Goal: Task Accomplishment & Management: Manage account settings

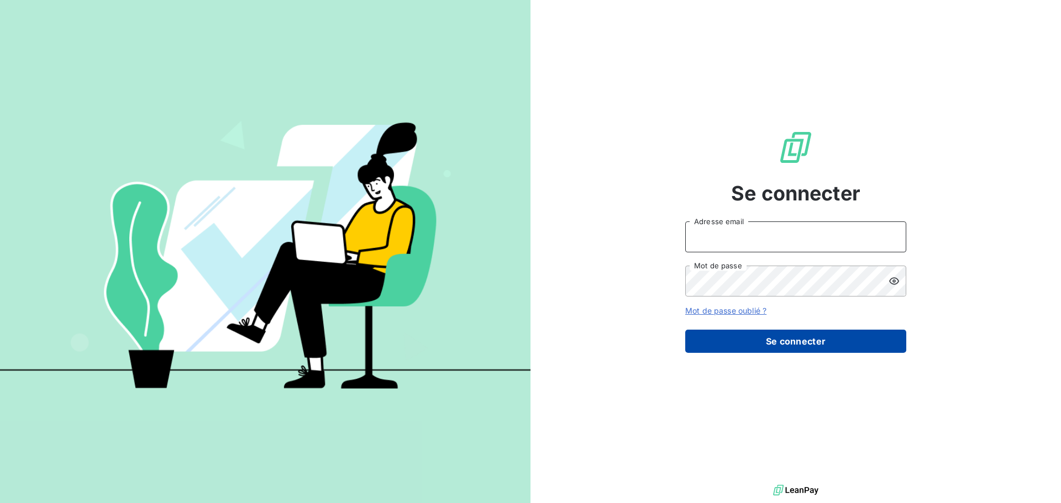
type input "[EMAIL_ADDRESS][DOMAIN_NAME]"
click at [774, 340] on button "Se connecter" at bounding box center [795, 341] width 221 height 23
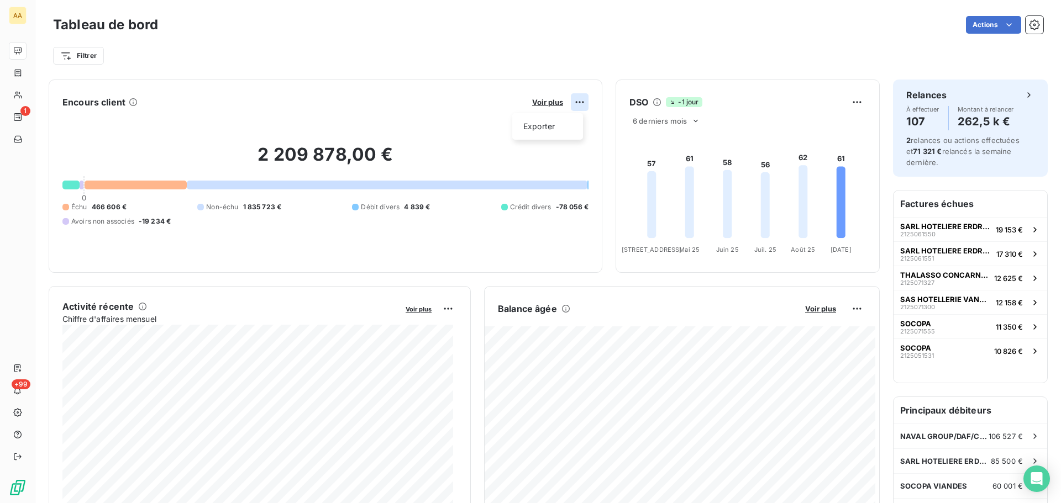
click at [576, 103] on html "AA 1 +99 Tableau de bord Actions Filtrer Encours client Voir plus Exporter 2 20…" at bounding box center [530, 251] width 1061 height 503
click at [546, 103] on html "AA 1 +99 Tableau de bord Actions Filtrer Encours client Voir plus Exporter 2 20…" at bounding box center [530, 251] width 1061 height 503
click at [540, 104] on span "Voir plus" at bounding box center [547, 102] width 31 height 9
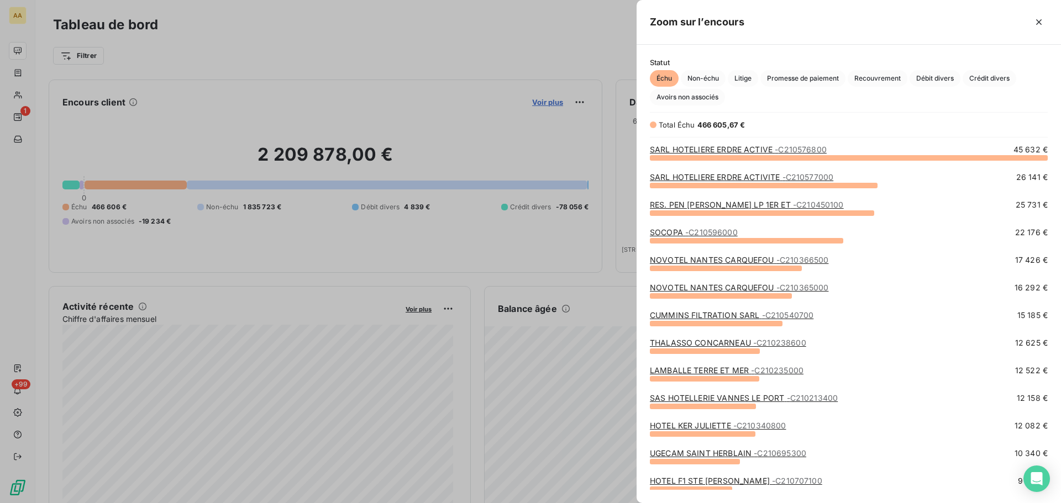
scroll to position [338, 416]
click at [518, 45] on div at bounding box center [530, 251] width 1061 height 503
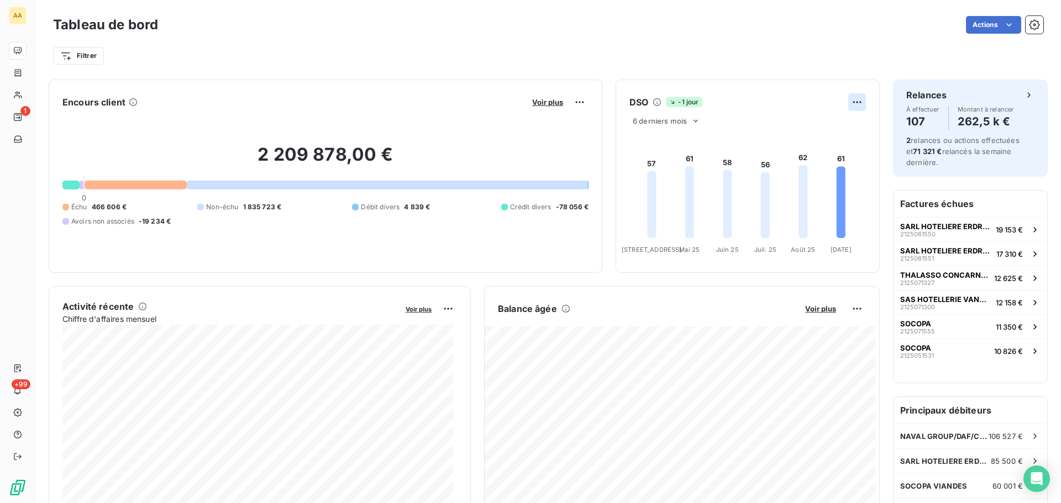
click at [850, 106] on html "AA 1 +99 Tableau de bord Actions Filtrer Encours client Voir plus 2 209 878,00 …" at bounding box center [530, 251] width 1061 height 503
click at [693, 121] on icon at bounding box center [695, 121] width 9 height 9
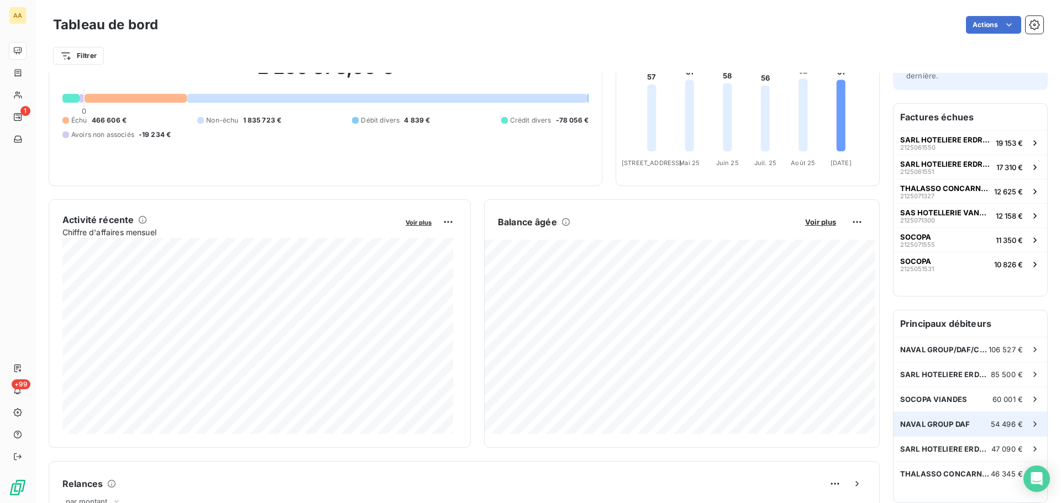
scroll to position [0, 0]
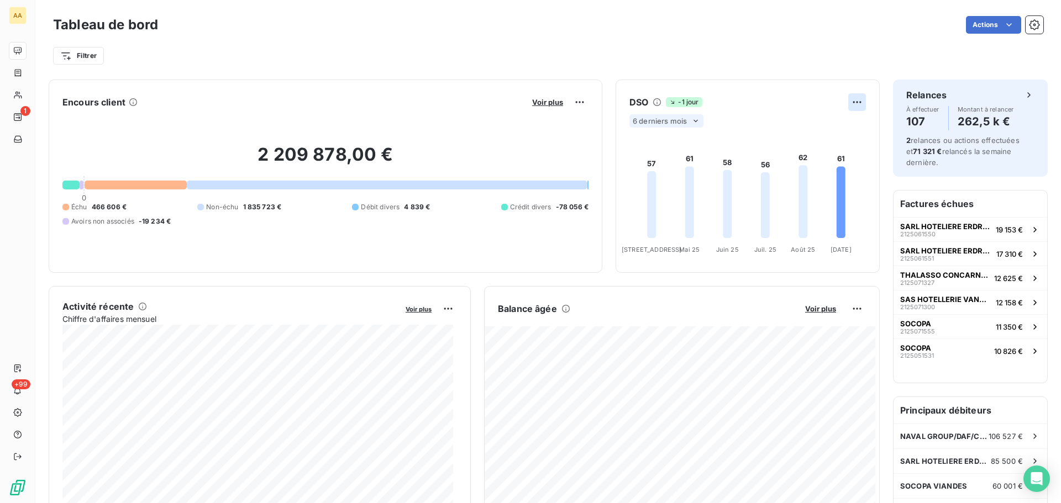
click at [852, 101] on html "AA 1 +99 Tableau de bord Actions Filtrer Encours client Voir plus 2 209 878,00 …" at bounding box center [530, 251] width 1061 height 503
click at [819, 120] on div "Exporter" at bounding box center [822, 127] width 62 height 18
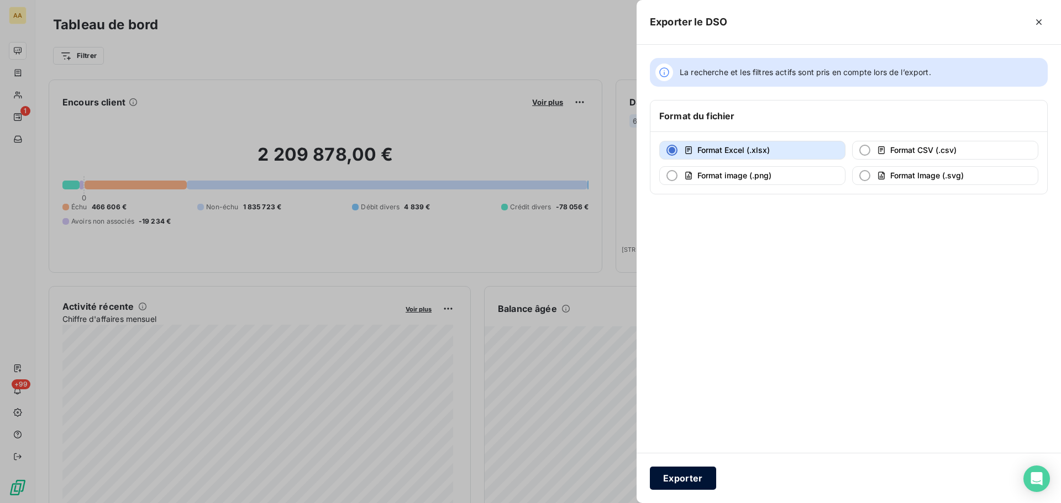
click at [689, 472] on button "Exporter" at bounding box center [683, 478] width 66 height 23
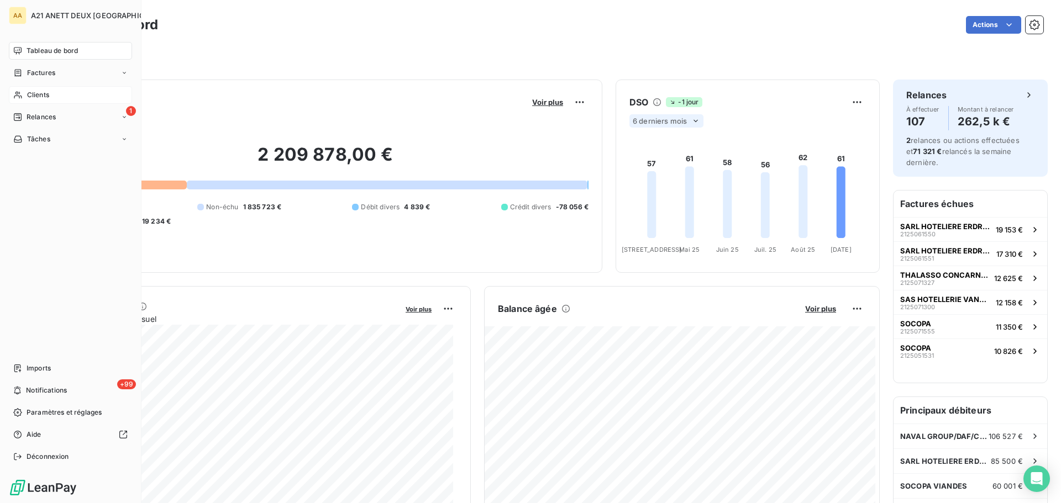
click at [32, 93] on span "Clients" at bounding box center [38, 95] width 22 height 10
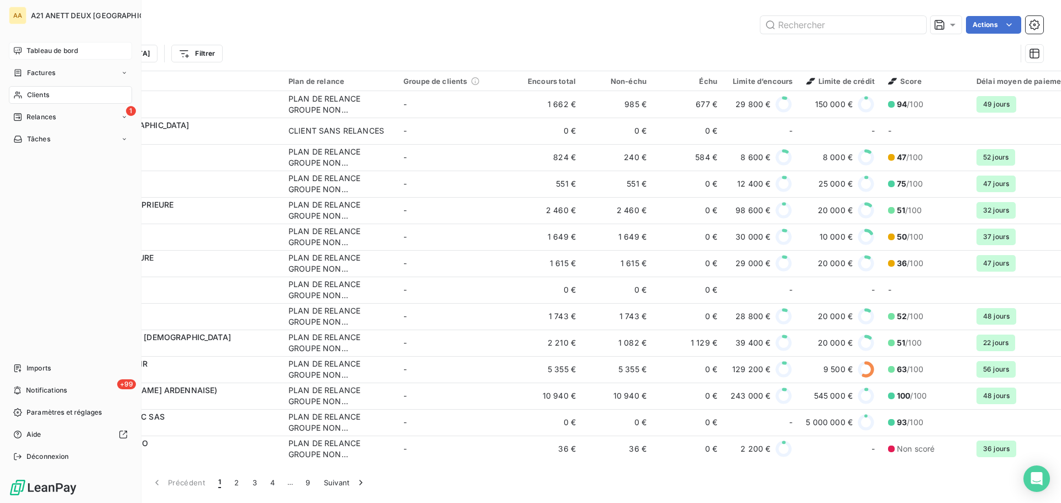
click at [70, 56] on div "Tableau de bord" at bounding box center [70, 51] width 123 height 18
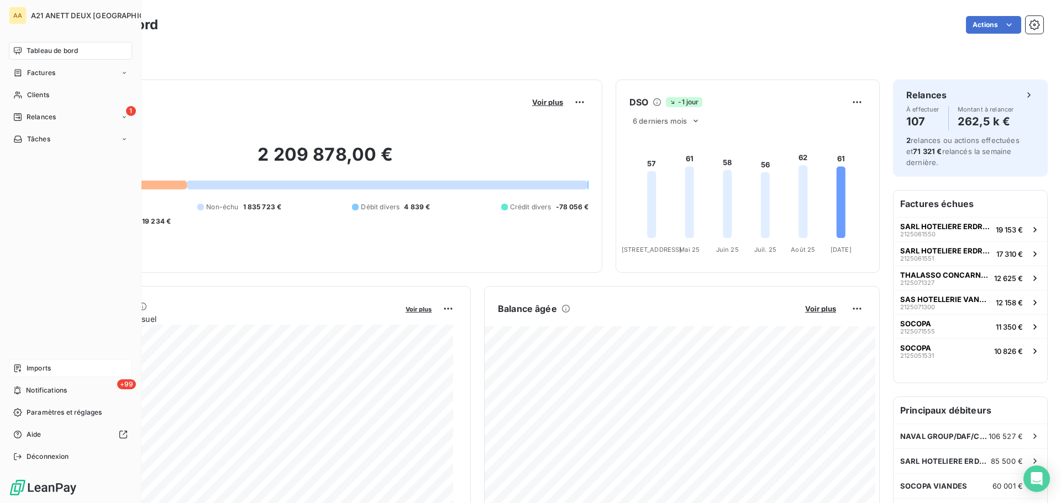
click at [41, 370] on span "Imports" at bounding box center [39, 368] width 24 height 10
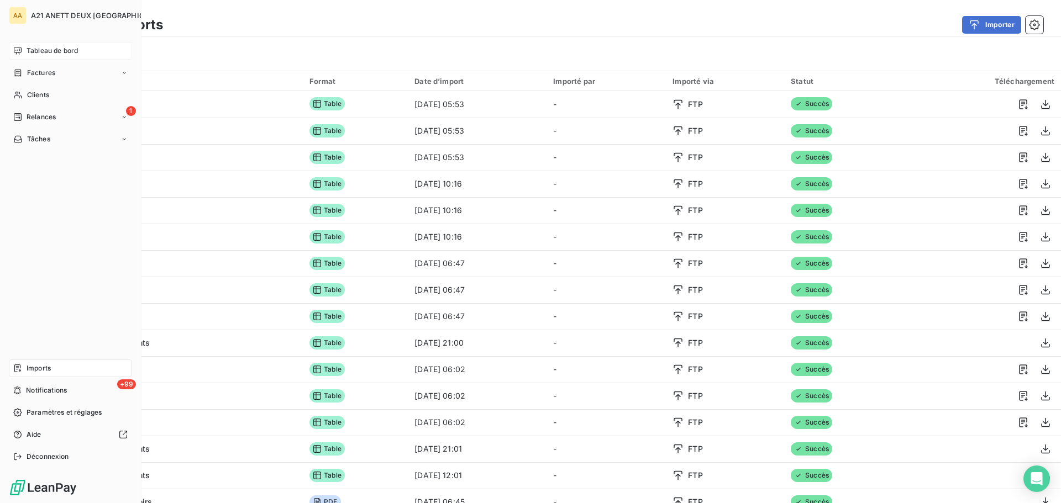
click at [28, 54] on span "Tableau de bord" at bounding box center [52, 51] width 51 height 10
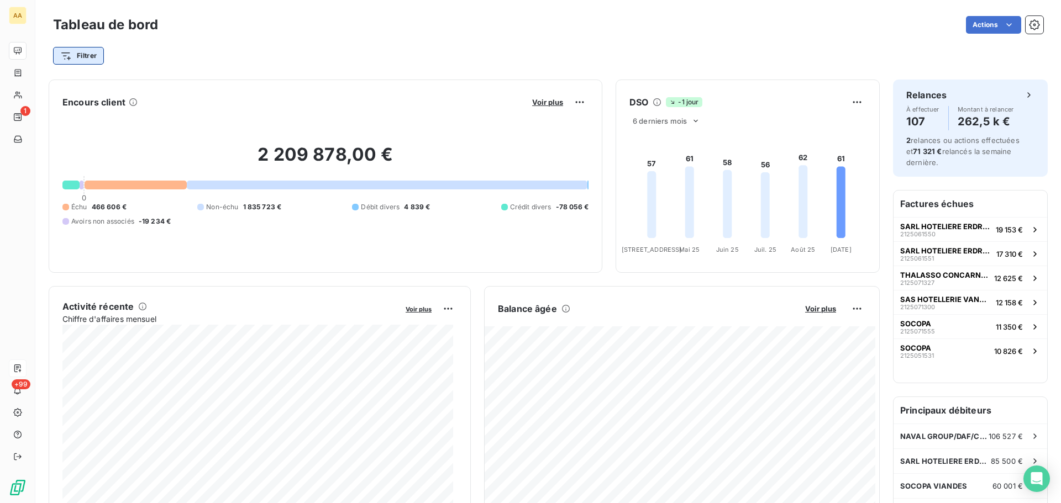
click at [95, 60] on html "AA 1 +99 Tableau de bord Actions Filtrer Encours client Voir plus 2 209 878,00 …" at bounding box center [530, 251] width 1061 height 503
click at [255, 49] on html "AA 1 +99 Tableau de bord Actions Filtrer Encours client Voir plus 2 209 878,00 …" at bounding box center [530, 251] width 1061 height 503
click at [540, 100] on span "Voir plus" at bounding box center [547, 102] width 31 height 9
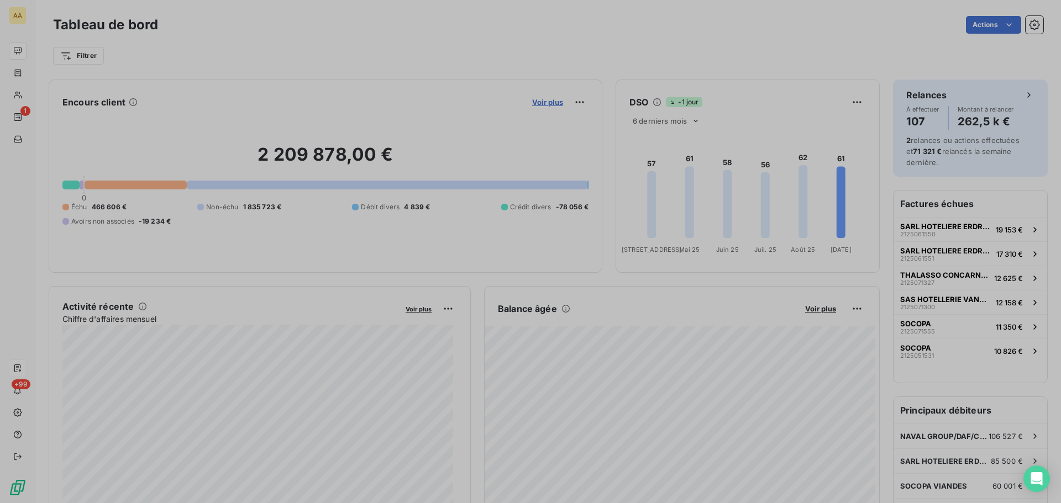
scroll to position [9, 9]
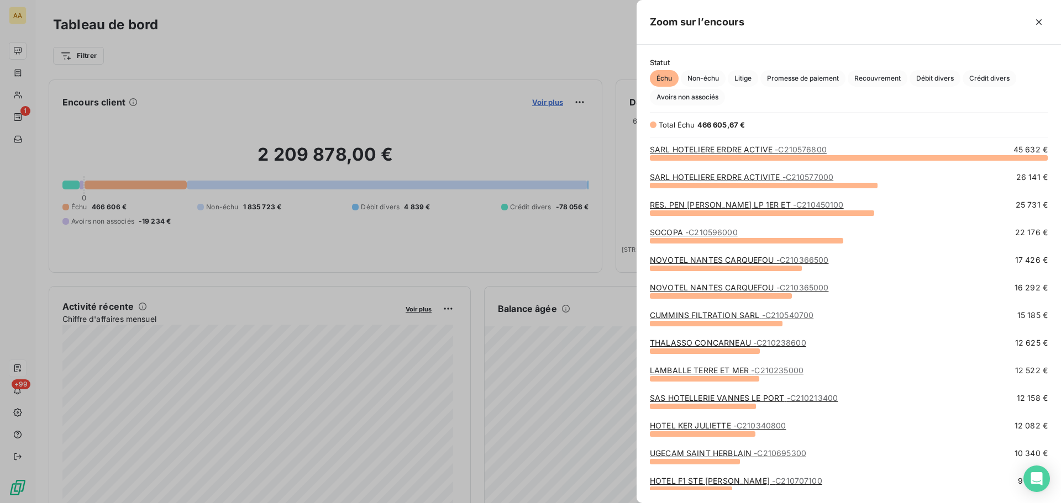
click at [540, 100] on div at bounding box center [530, 251] width 1061 height 503
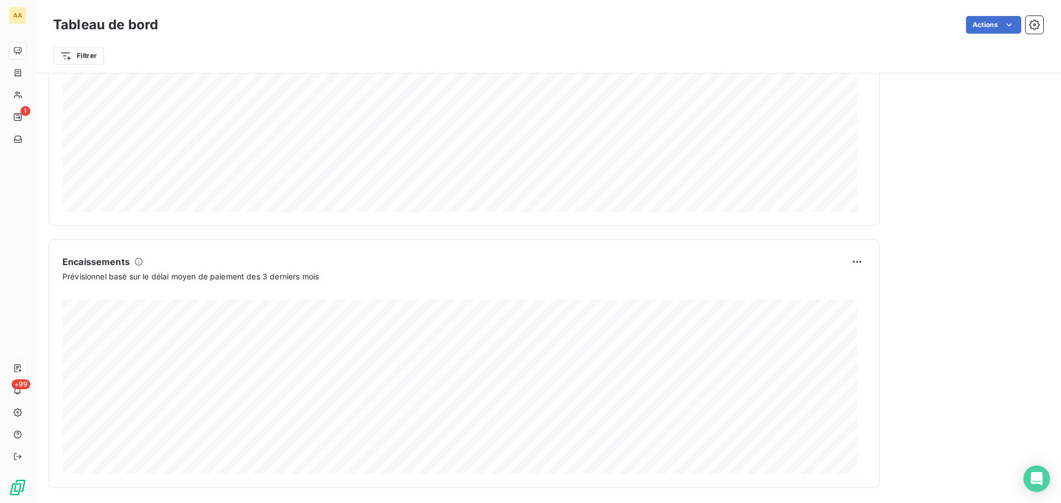
scroll to position [573, 0]
click at [847, 265] on html "AA 1 +99 Tableau de bord Actions Filtrer Encours client Voir plus 2 209 878,00 …" at bounding box center [530, 251] width 1061 height 503
click at [929, 276] on html "AA 1 +99 Tableau de bord Actions Filtrer Encours client Voir plus 2 209 878,00 …" at bounding box center [530, 251] width 1061 height 503
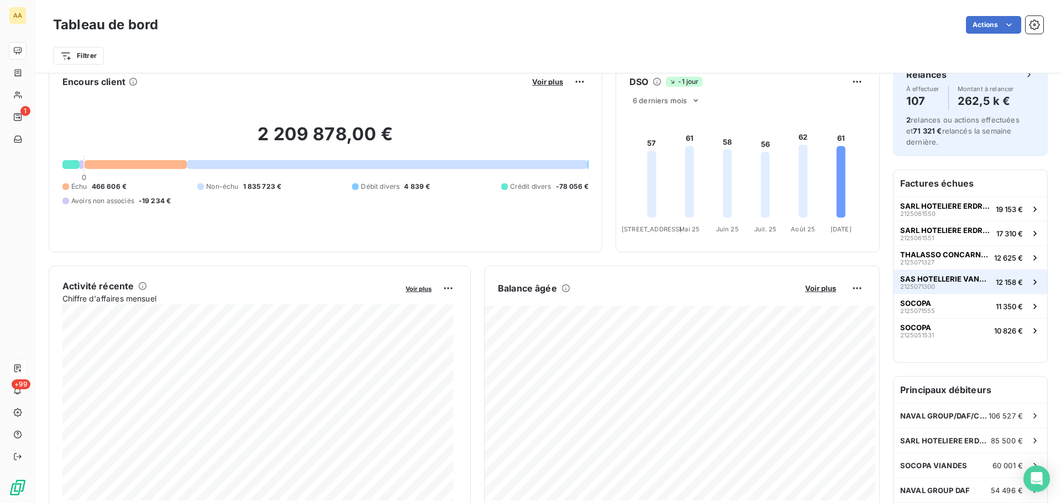
scroll to position [0, 0]
